Goal: Check status: Check status

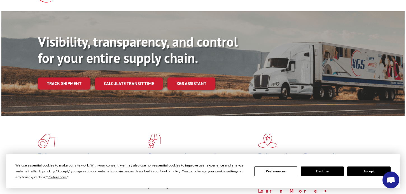
scroll to position [94, 0]
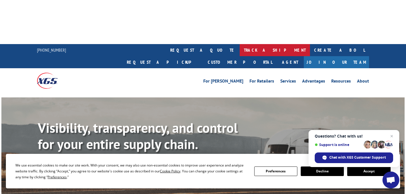
click at [240, 44] on link "track a shipment" at bounding box center [275, 50] width 70 height 12
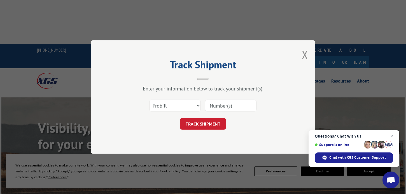
click at [209, 106] on input at bounding box center [231, 105] width 52 height 12
type input "17402980"
click at [203, 125] on button "TRACK SHIPMENT" at bounding box center [203, 124] width 46 height 12
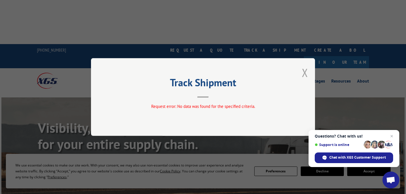
click at [304, 72] on button "Close modal" at bounding box center [305, 72] width 6 height 15
